Goal: Information Seeking & Learning: Learn about a topic

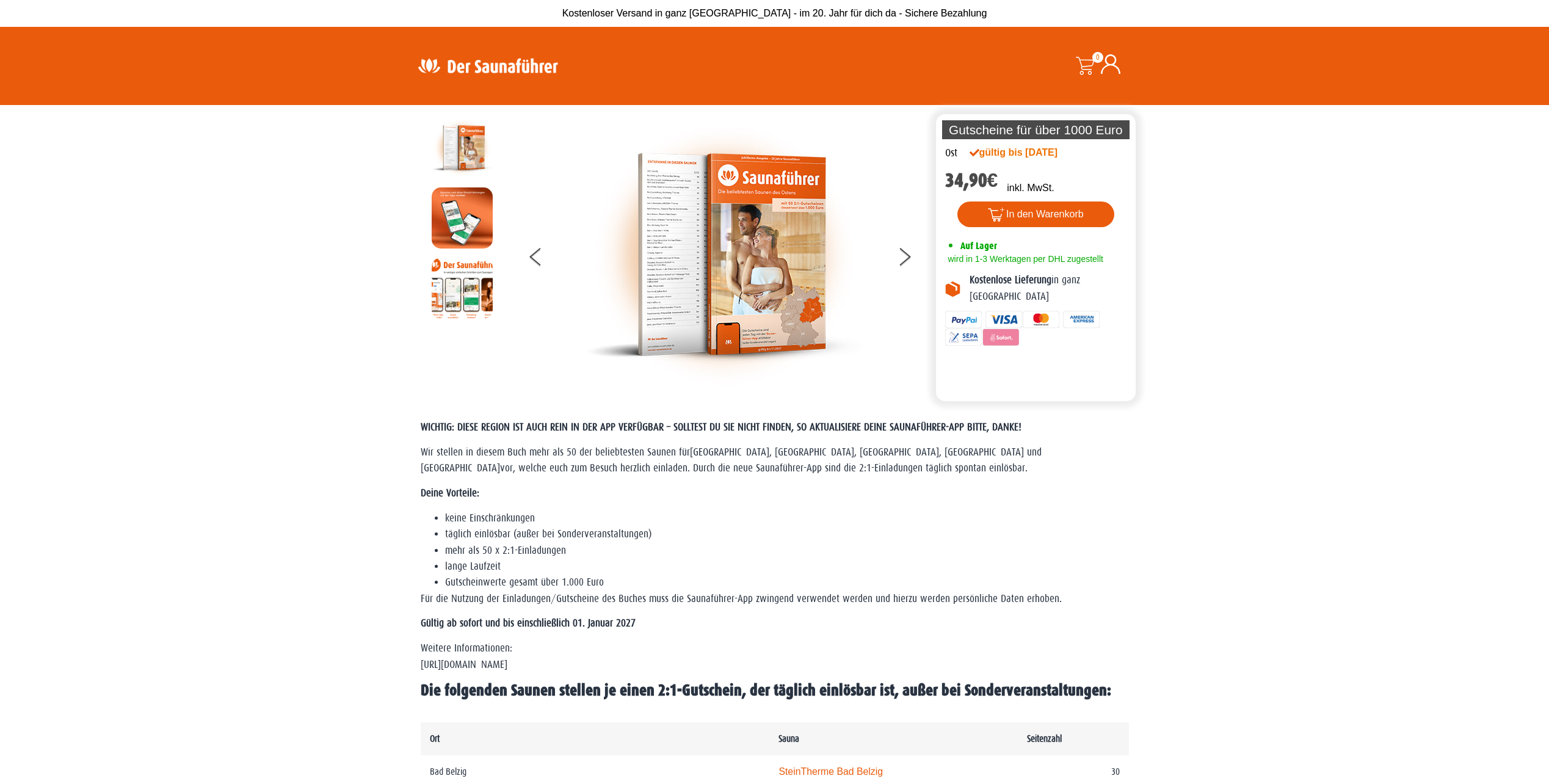
click at [683, 238] on img at bounding box center [724, 254] width 275 height 275
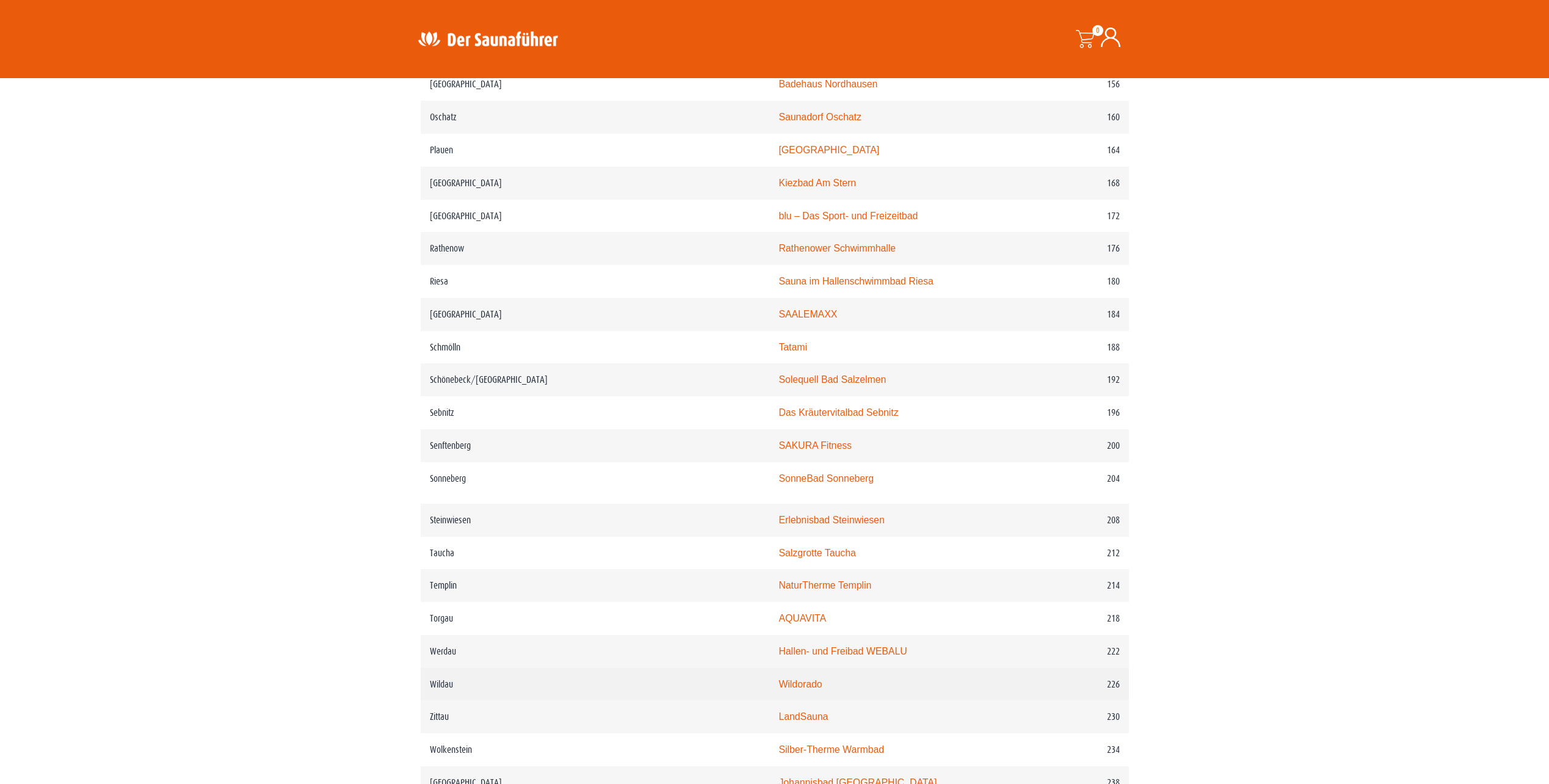
scroll to position [1831, 0]
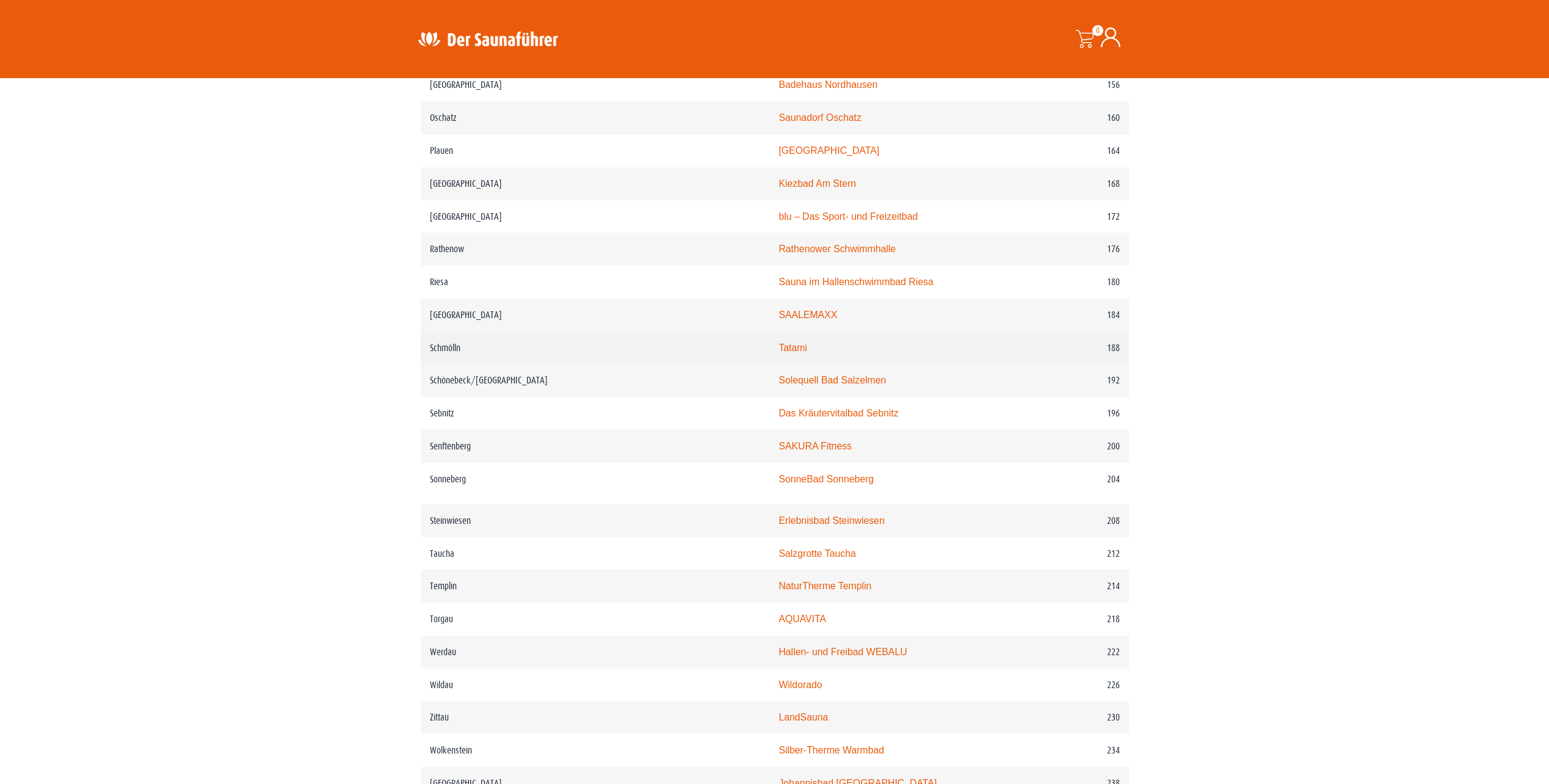
click at [779, 345] on link "Tatami" at bounding box center [793, 348] width 29 height 10
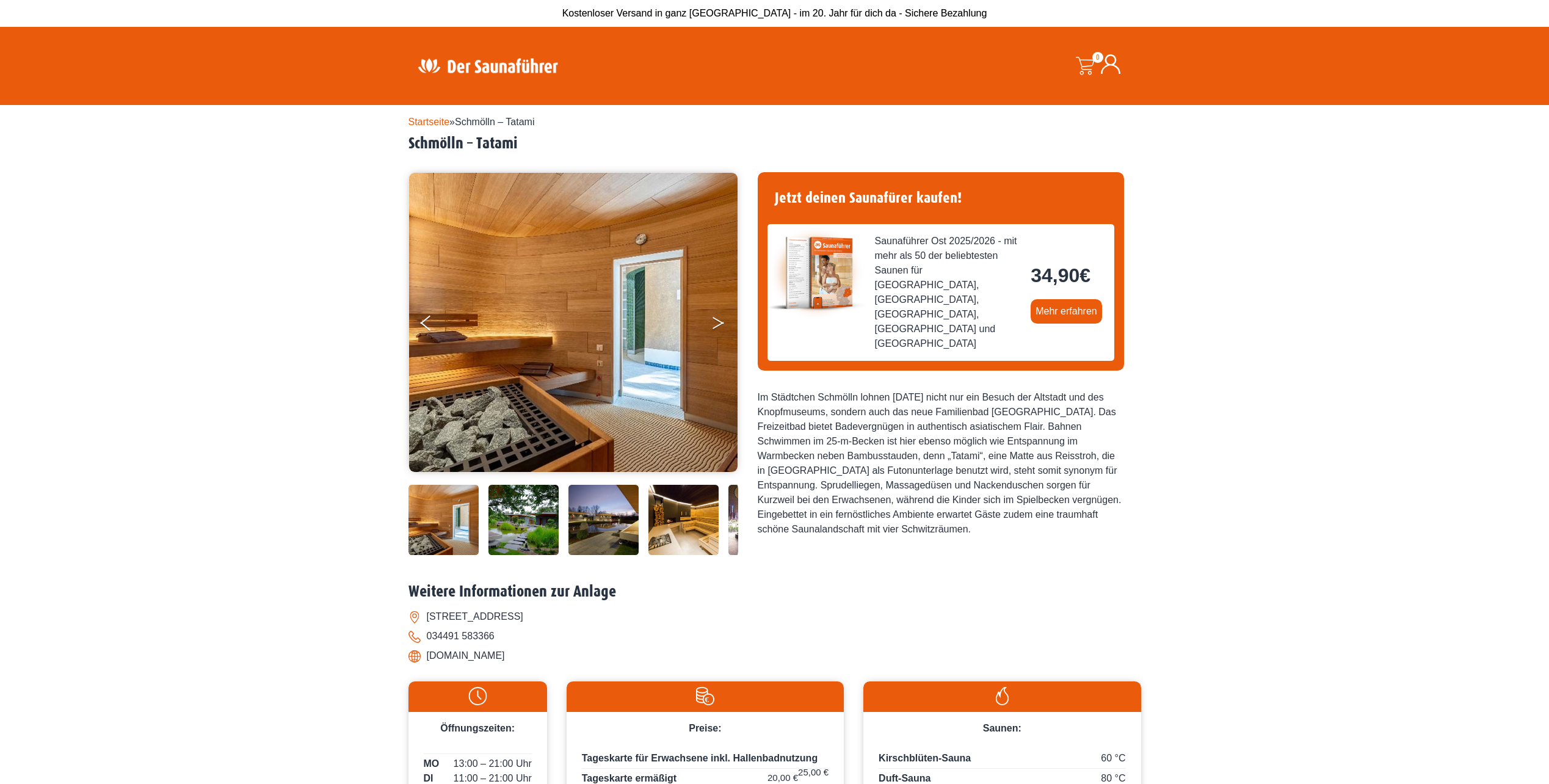
click at [721, 325] on button "Next" at bounding box center [727, 325] width 31 height 31
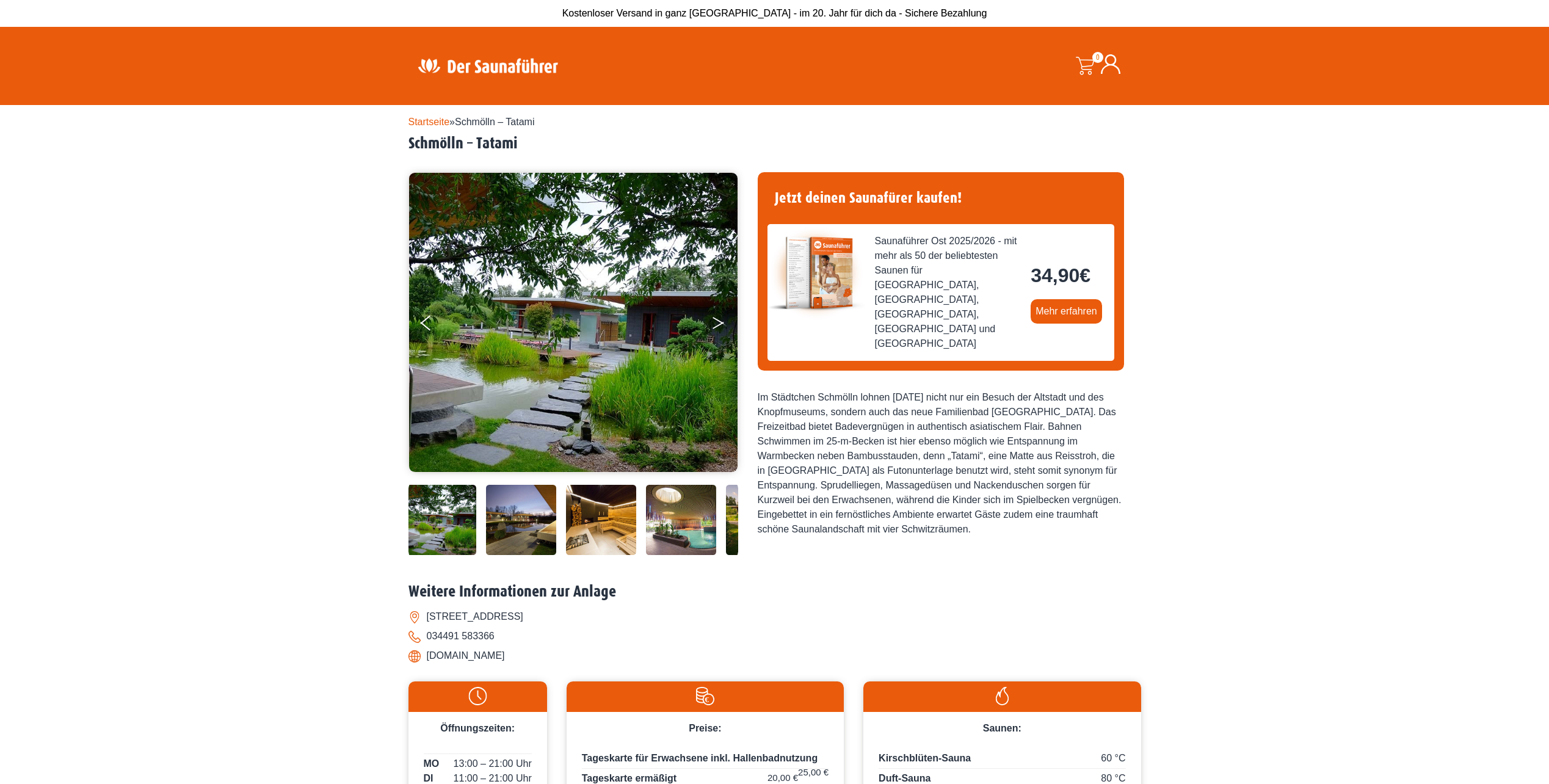
click at [721, 325] on button "Next" at bounding box center [727, 325] width 31 height 31
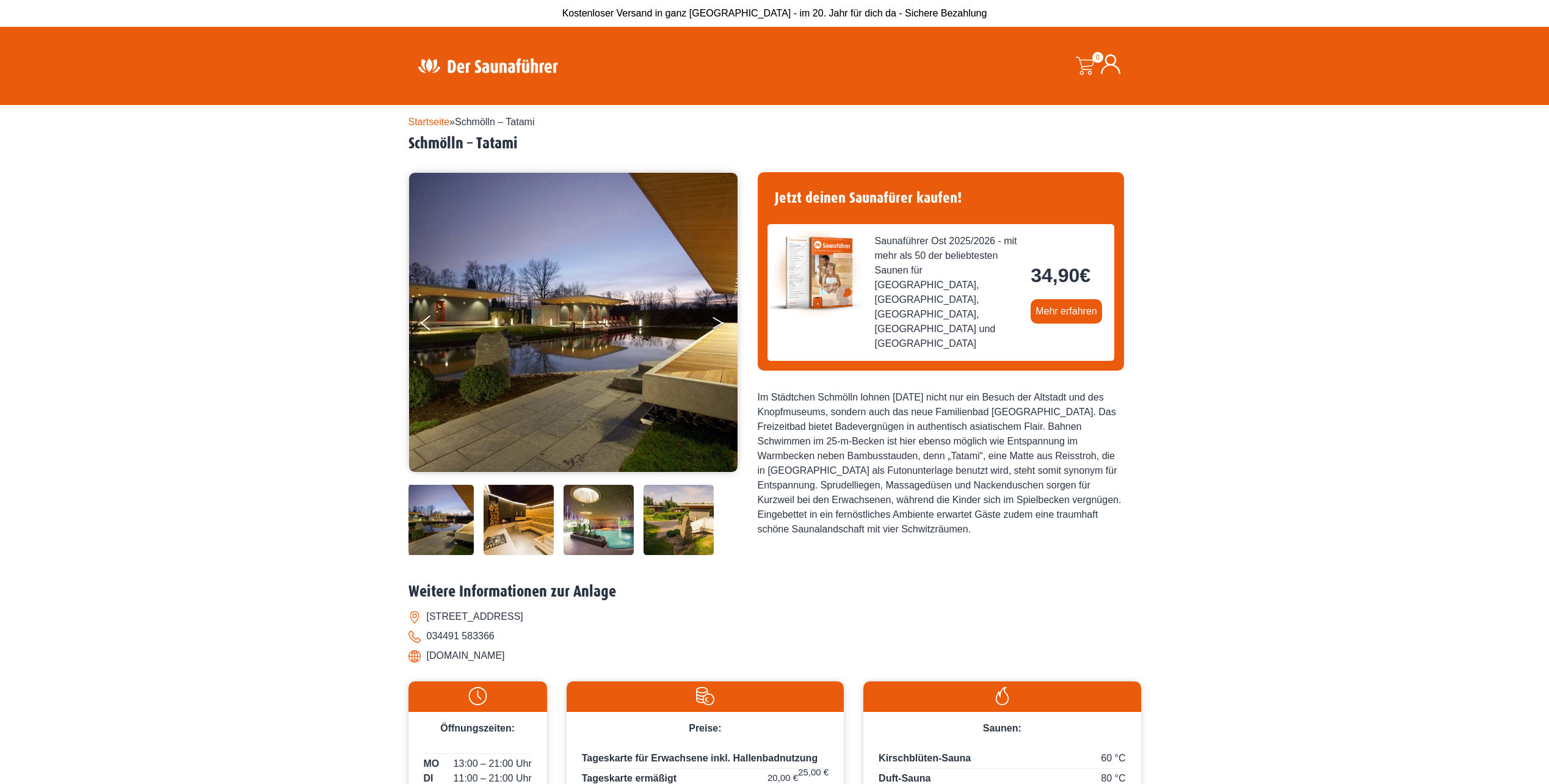
click at [721, 325] on button "Next" at bounding box center [727, 325] width 31 height 31
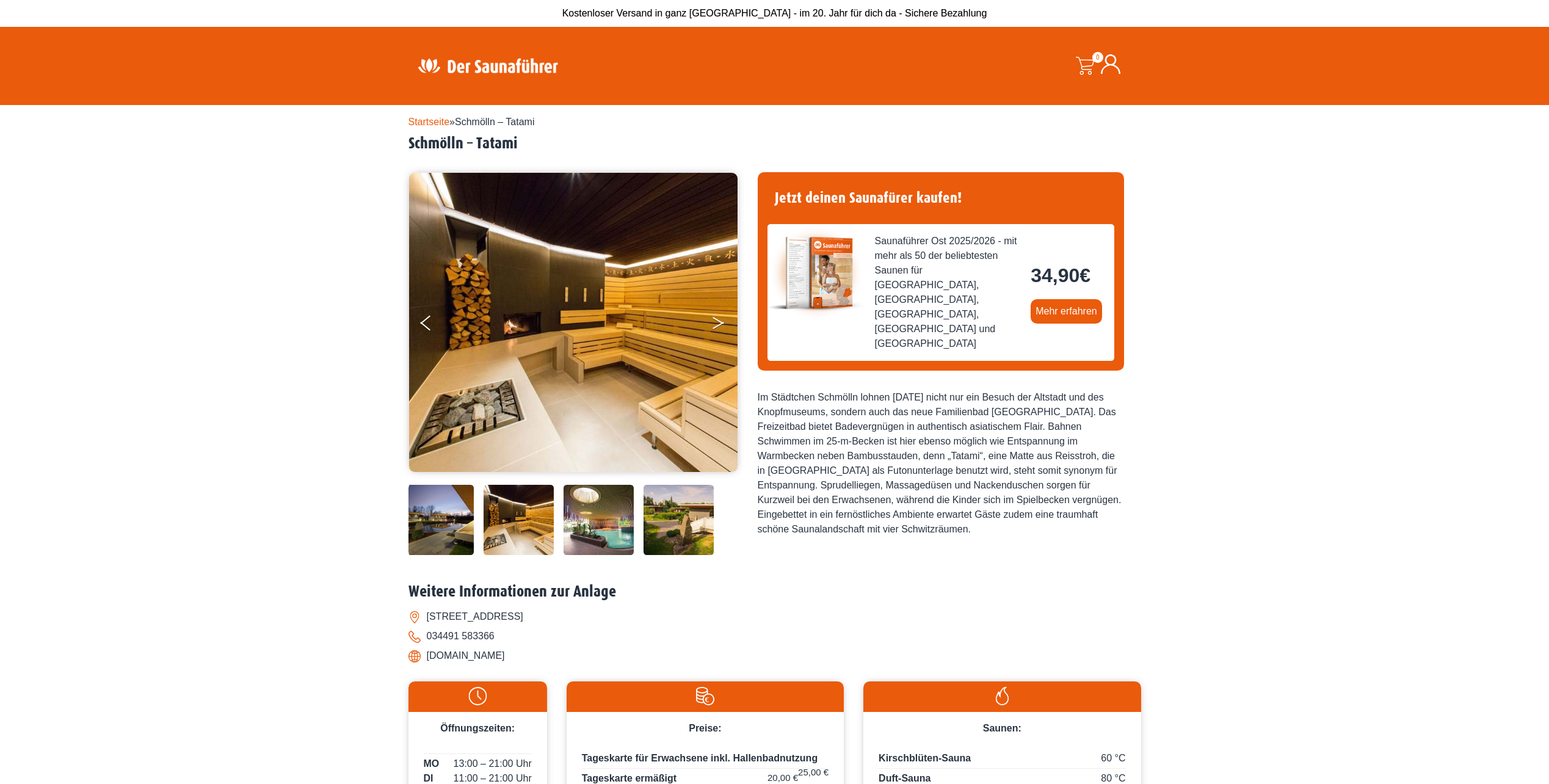
click at [721, 325] on button "Next" at bounding box center [727, 325] width 31 height 31
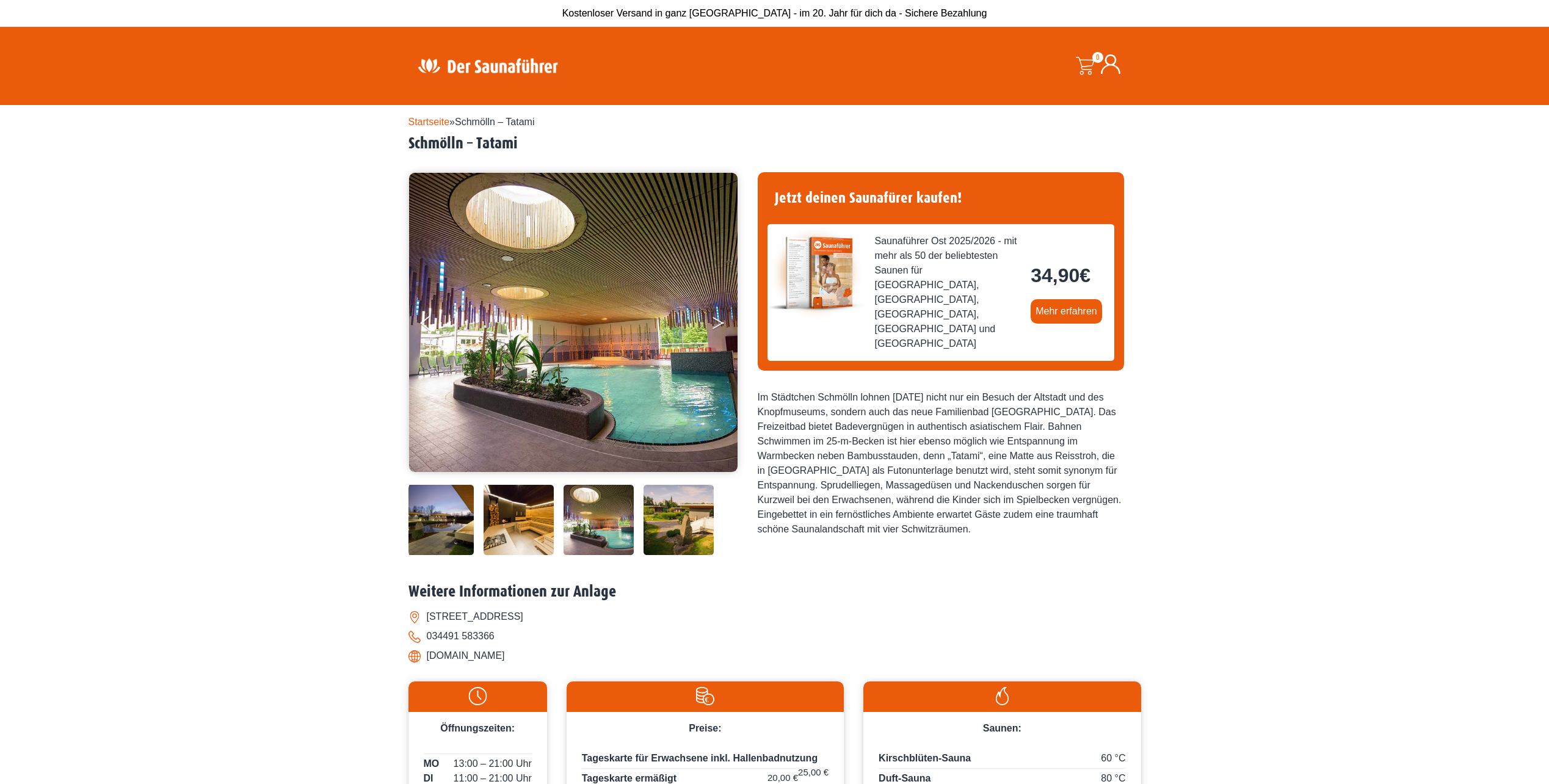
click at [721, 325] on button "Next" at bounding box center [727, 325] width 31 height 31
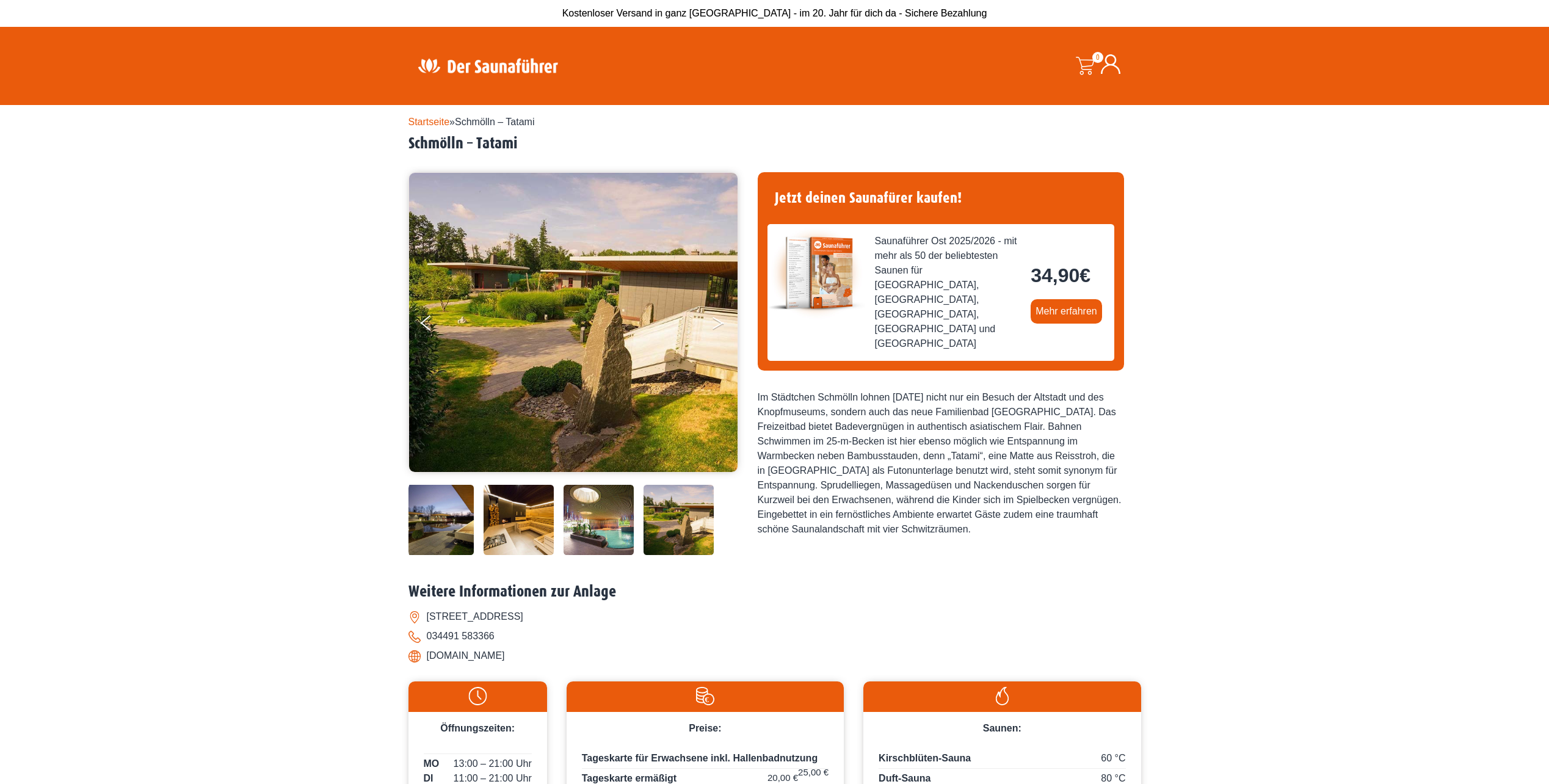
click at [721, 325] on button "Next" at bounding box center [727, 325] width 31 height 31
